Goal: Check status: Check status

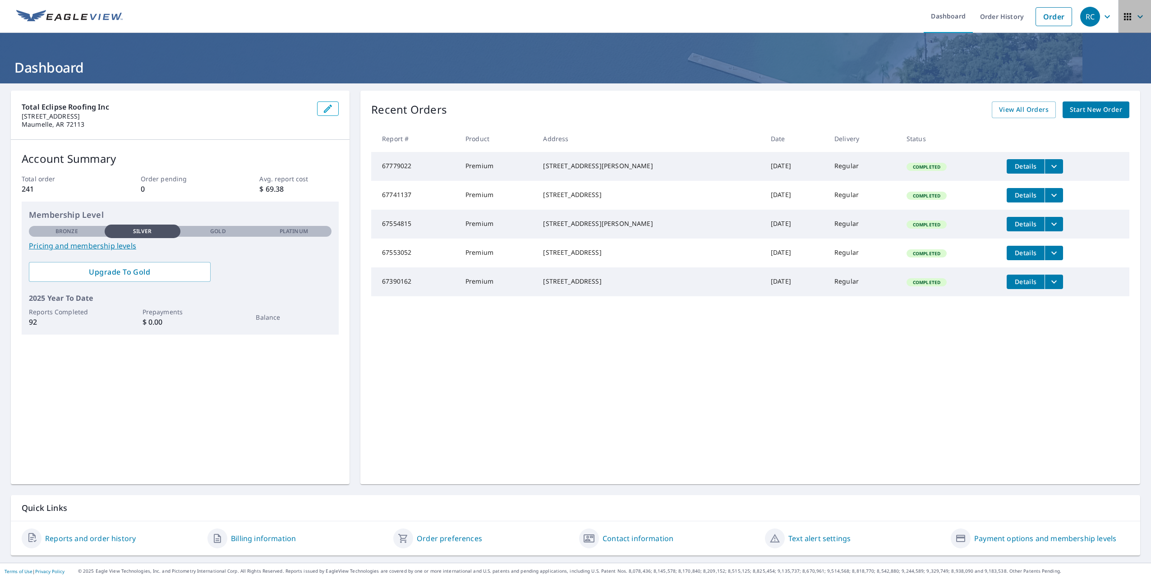
click at [1122, 16] on icon "button" at bounding box center [1127, 16] width 11 height 11
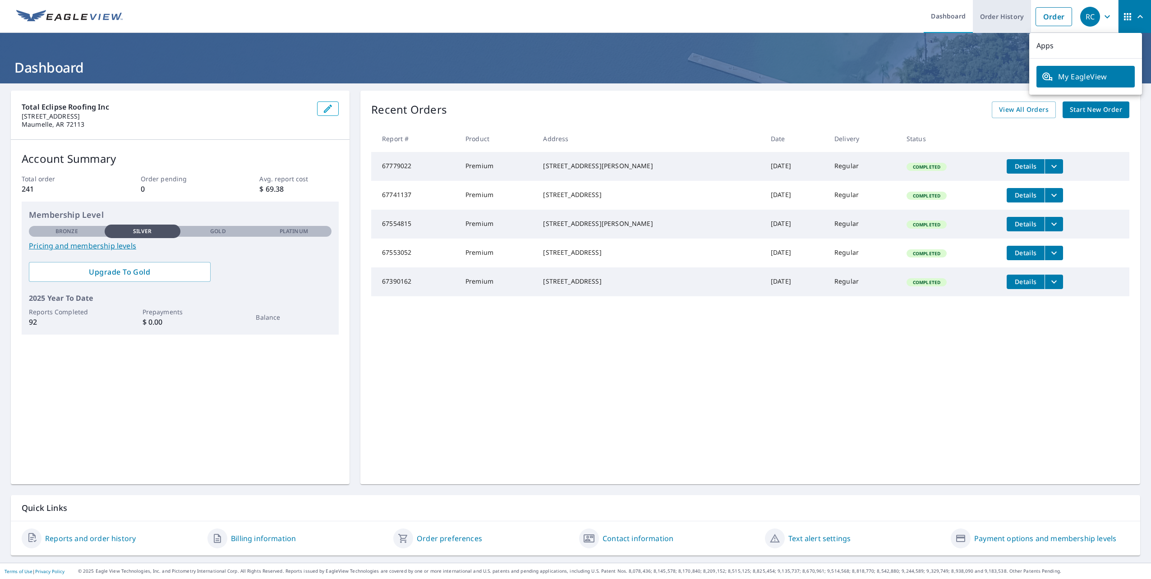
click at [977, 18] on link "Order History" at bounding box center [1001, 16] width 58 height 33
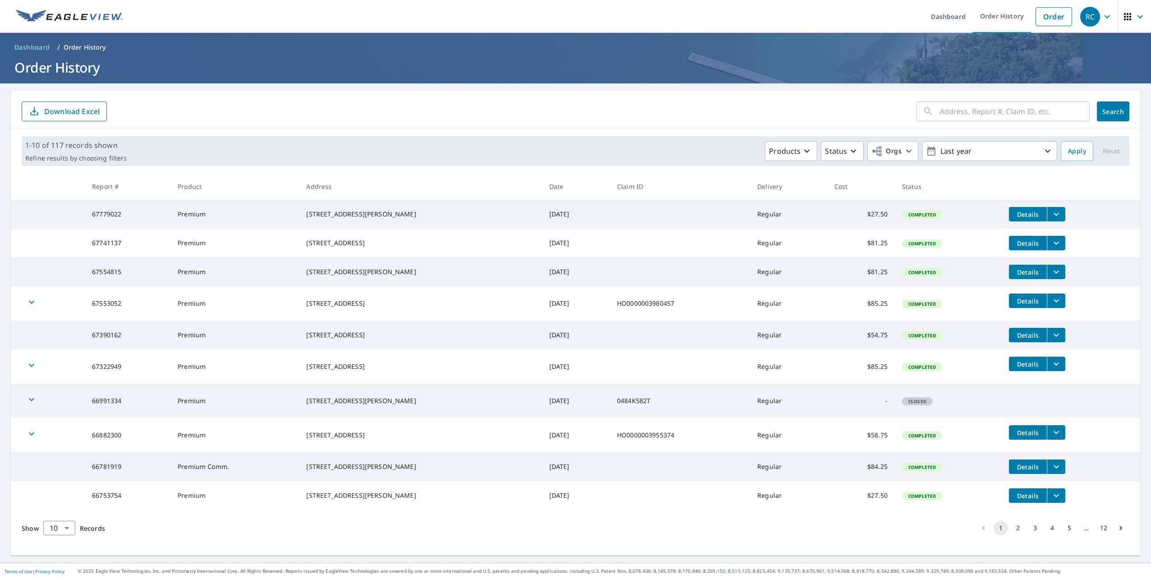
scroll to position [12, 0]
click at [994, 99] on input "text" at bounding box center [1015, 111] width 150 height 25
type input "17"
click button "Search" at bounding box center [1112, 111] width 32 height 20
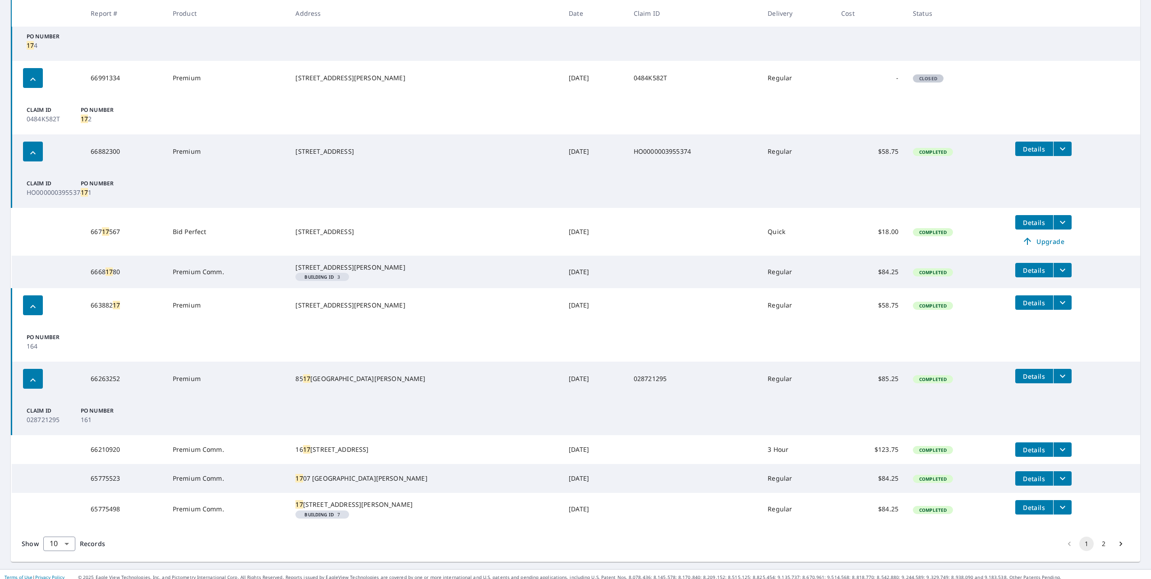
scroll to position [244, 0]
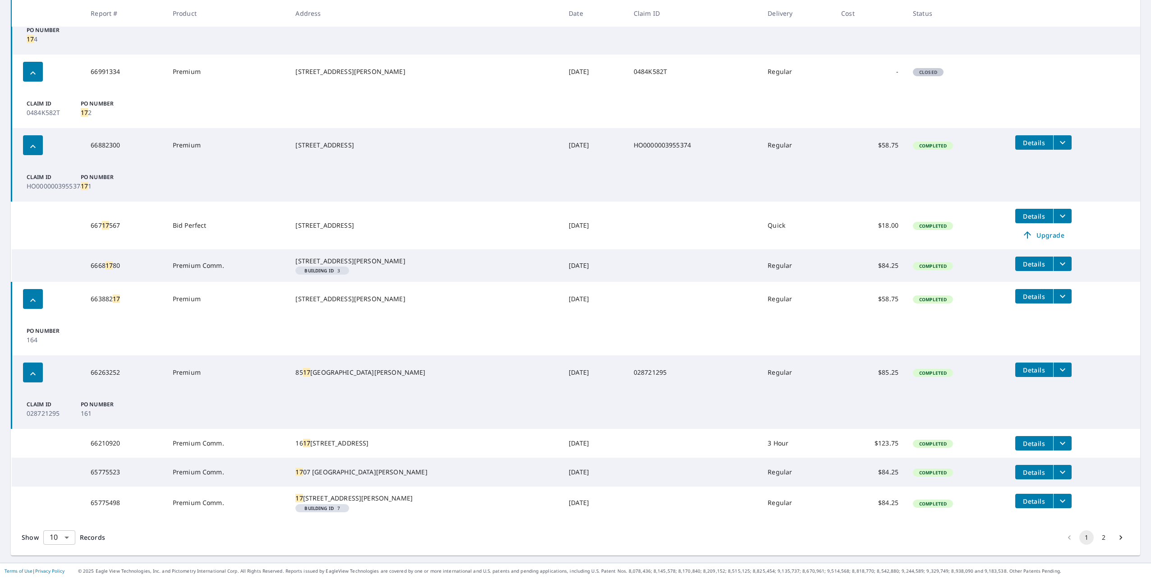
click at [62, 537] on body "RC RC Dashboard Order History Order RC Dashboard / Order History Order History …" at bounding box center [575, 289] width 1151 height 579
click at [61, 561] on li "100" at bounding box center [59, 560] width 32 height 16
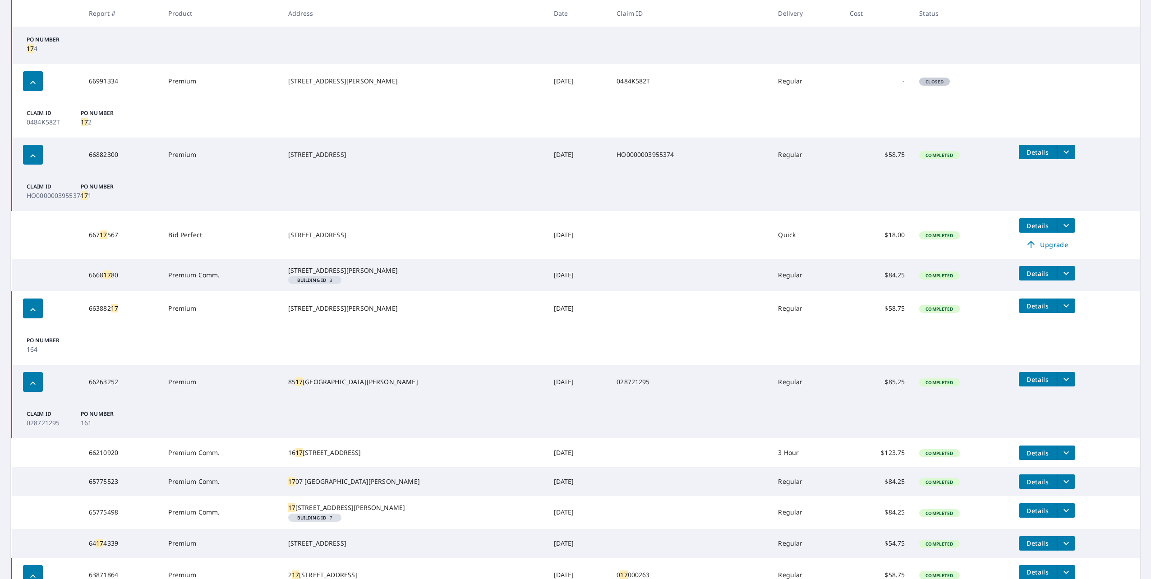
scroll to position [161, 0]
